Goal: Task Accomplishment & Management: Manage account settings

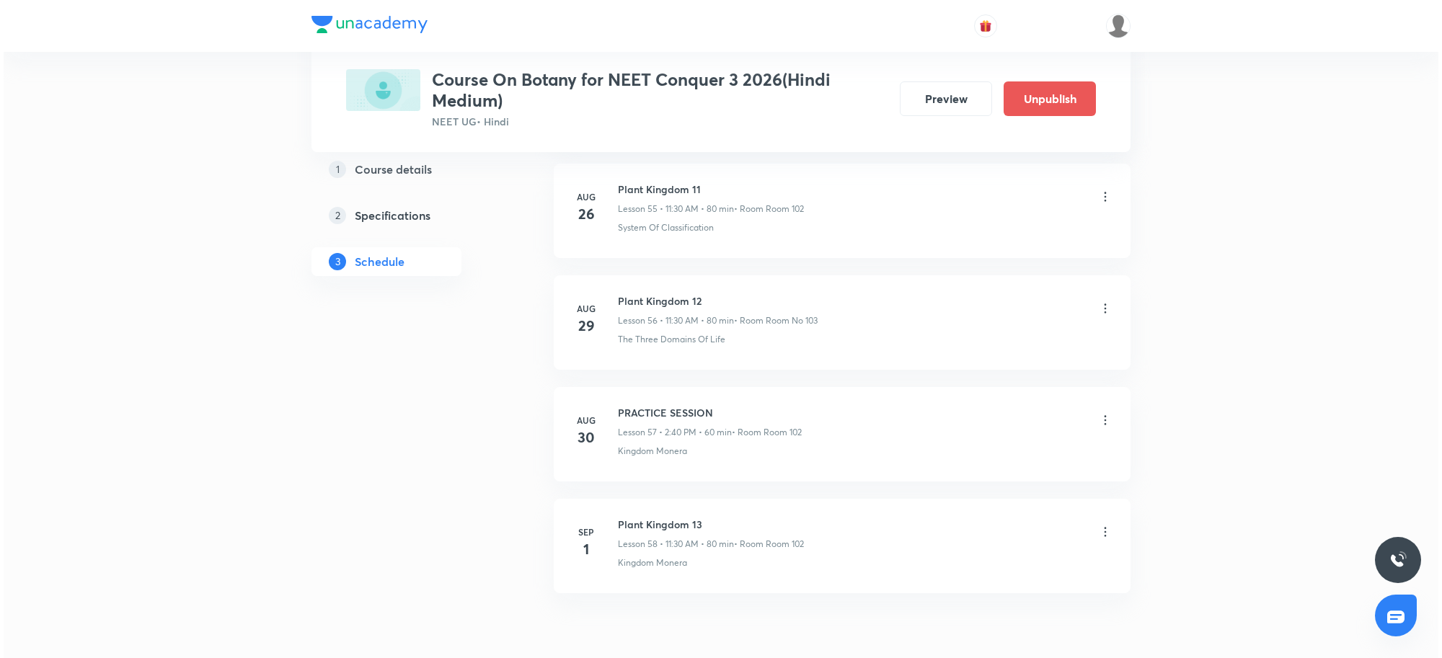
scroll to position [7014, 0]
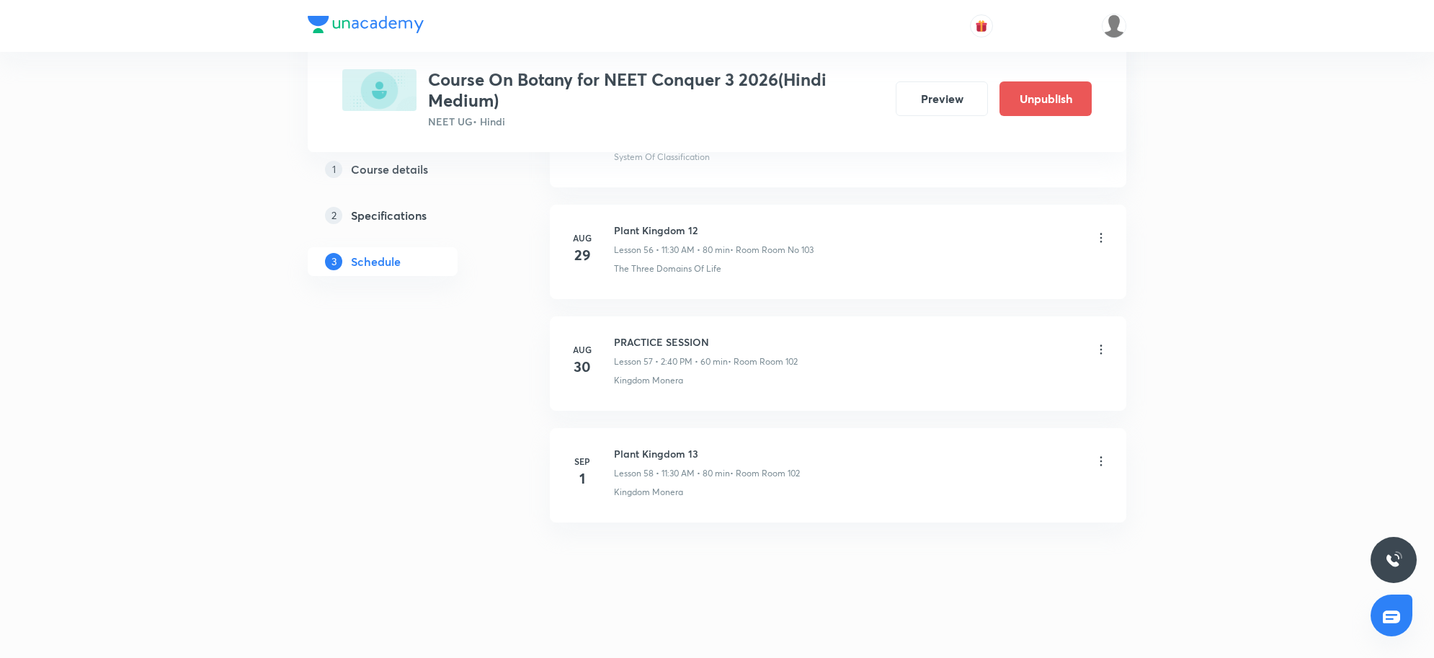
click at [1101, 462] on icon at bounding box center [1102, 461] width 2 height 9
click at [954, 501] on li "Edit" at bounding box center [1025, 499] width 158 height 27
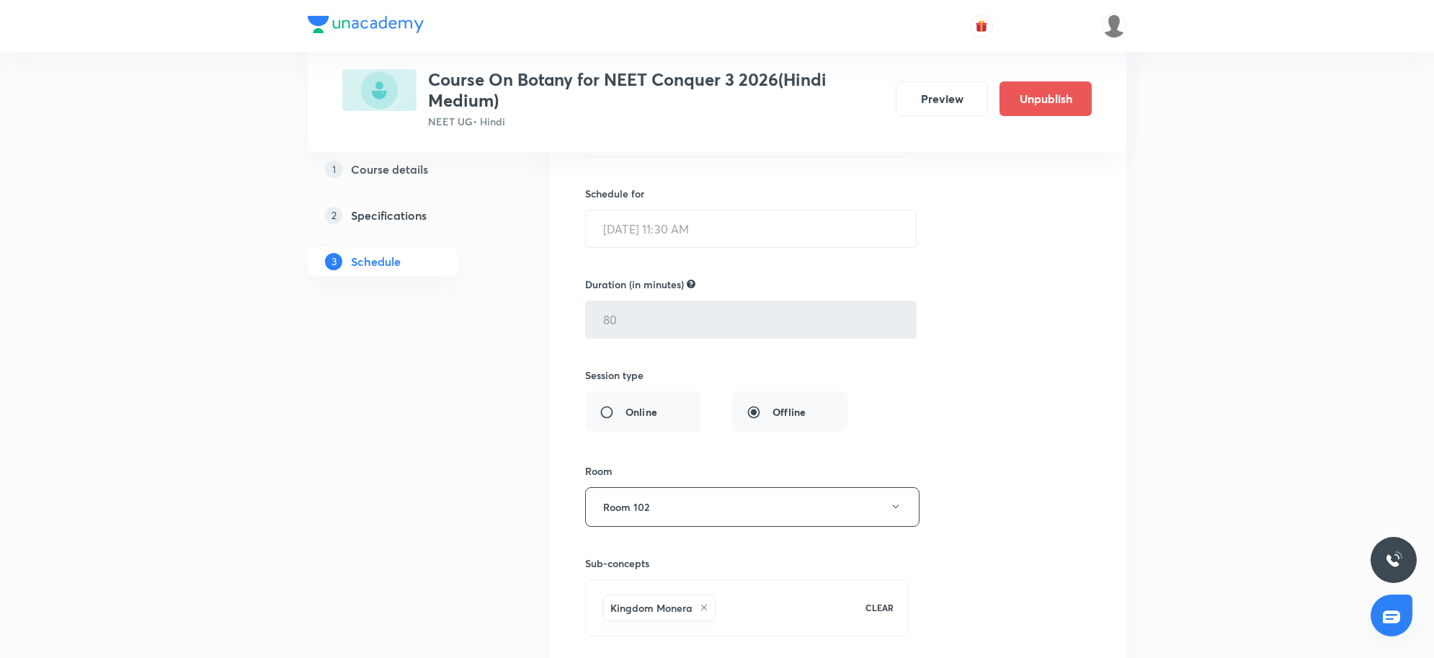
scroll to position [6545, 0]
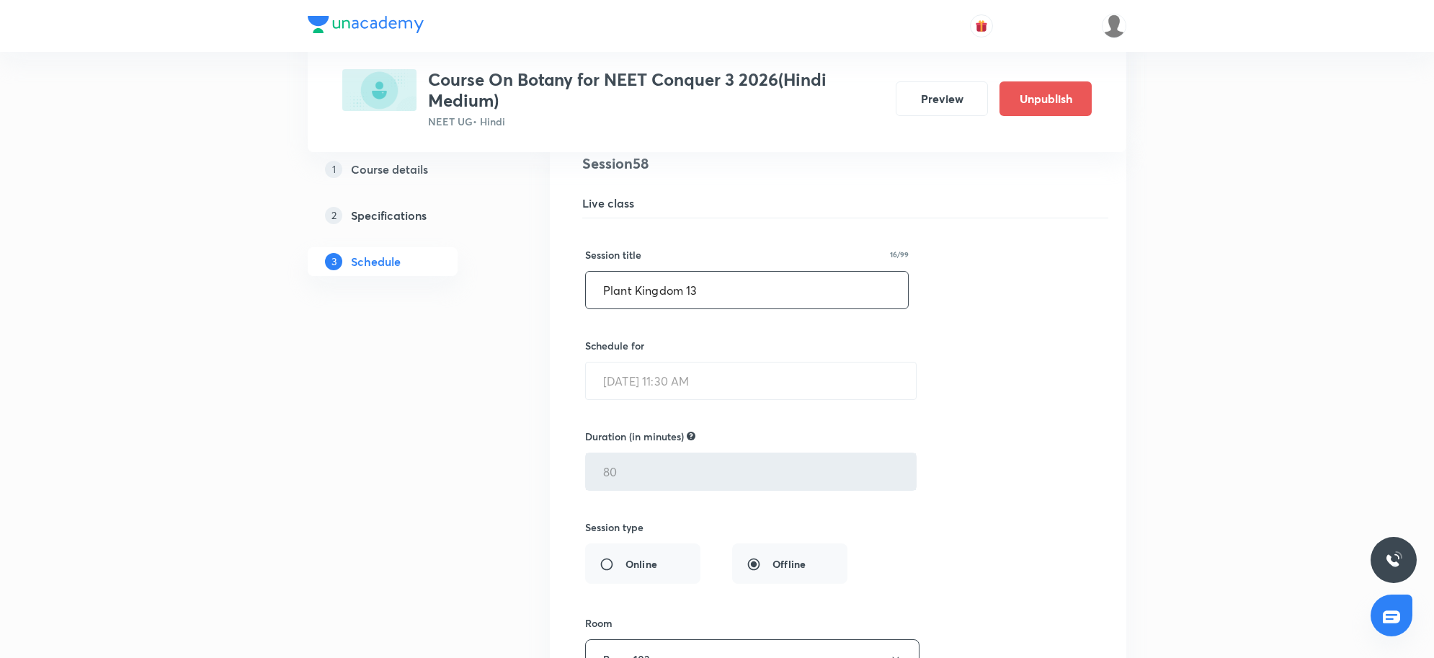
drag, startPoint x: 745, startPoint y: 303, endPoint x: 375, endPoint y: 316, distance: 370.0
click at [610, 308] on input "morphology of flowering plants" at bounding box center [747, 290] width 322 height 37
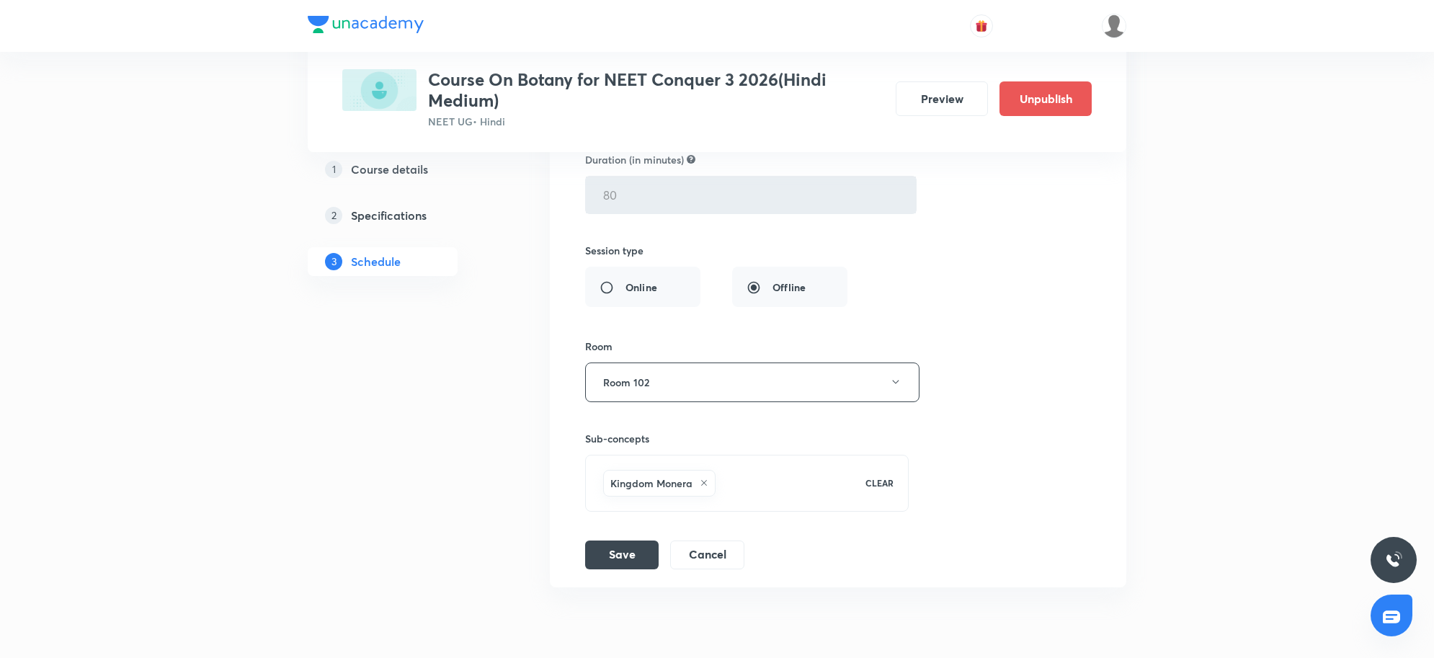
scroll to position [6906, 0]
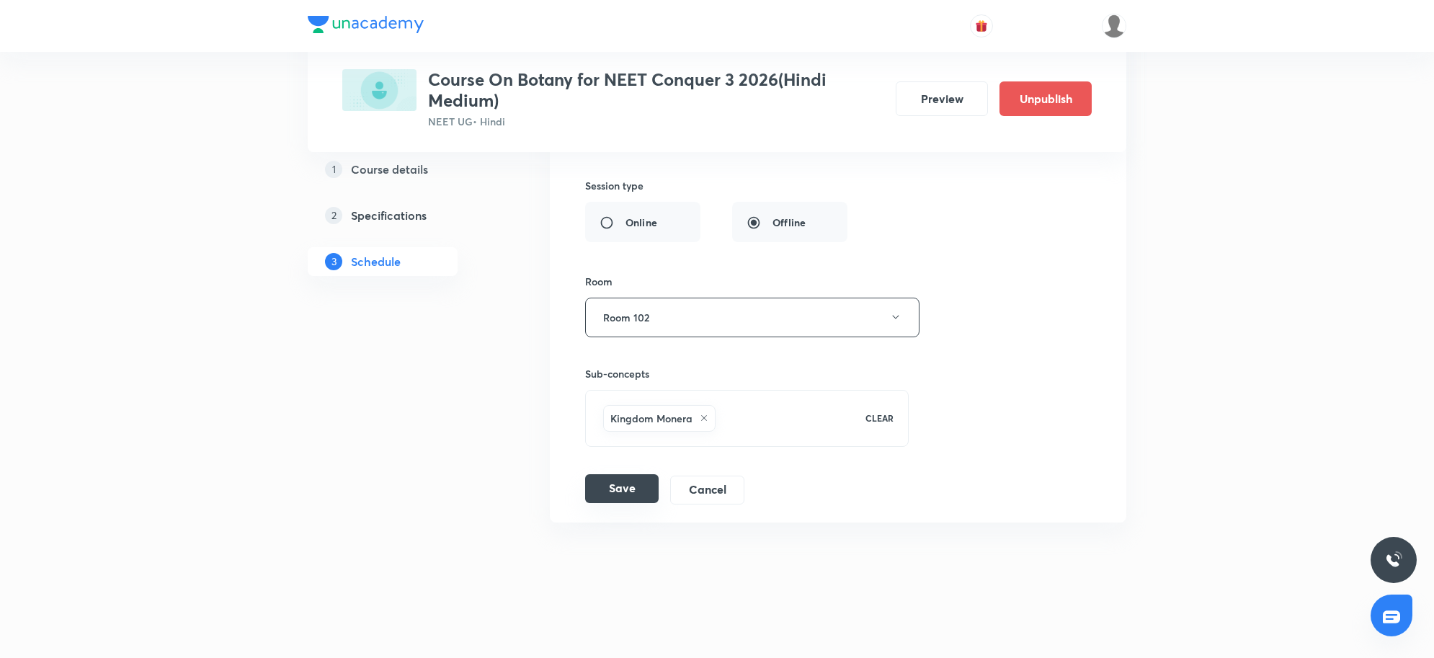
type input "Morphology of flowering plants"
click at [628, 488] on button "Save" at bounding box center [622, 488] width 74 height 29
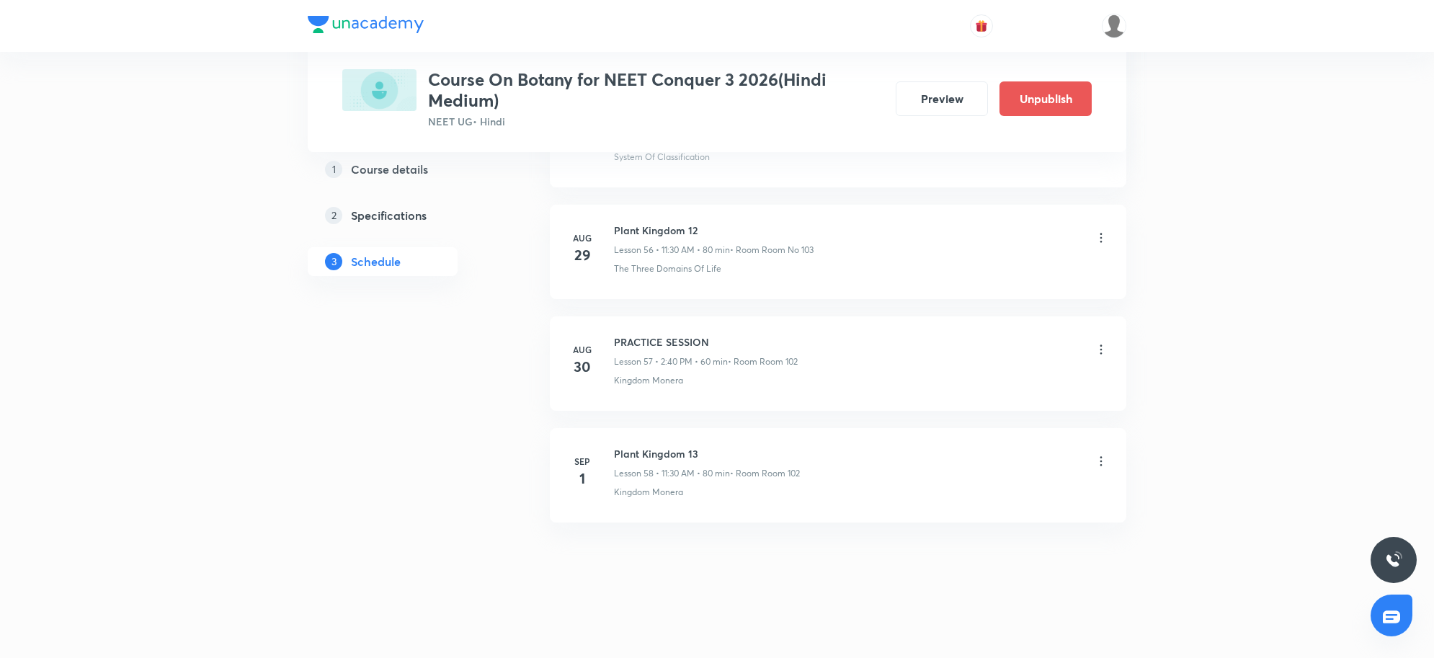
scroll to position [6350, 0]
